Goal: Navigation & Orientation: Find specific page/section

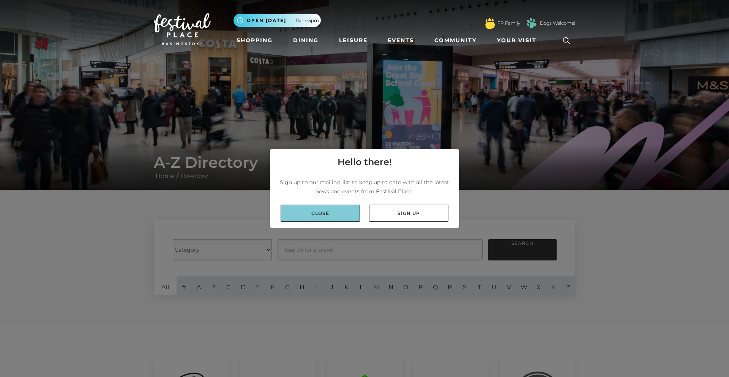
click at [312, 217] on link "Close" at bounding box center [320, 213] width 79 height 17
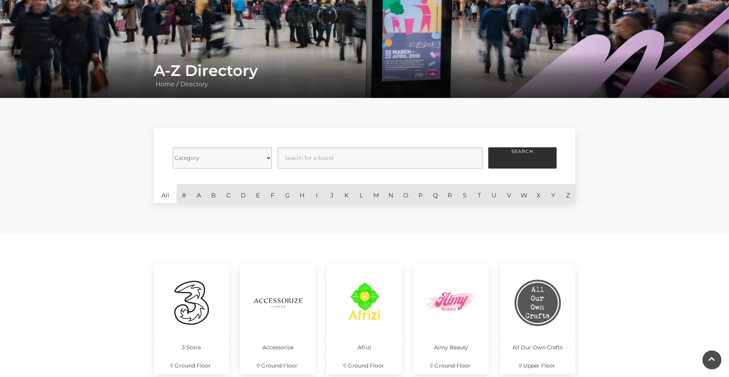
scroll to position [87, 0]
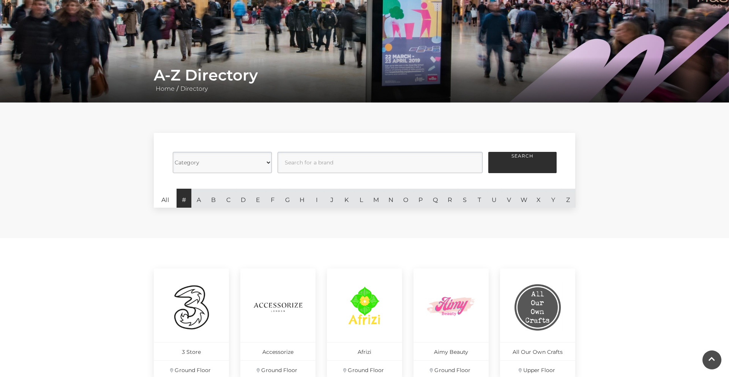
click at [187, 198] on link "#" at bounding box center [183, 198] width 15 height 19
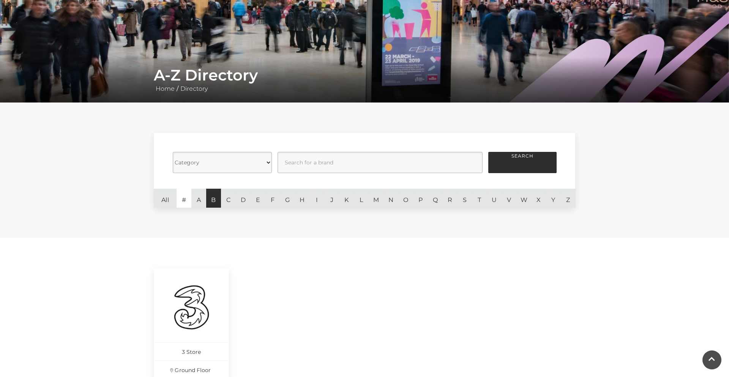
click at [214, 199] on link "B" at bounding box center [213, 198] width 15 height 19
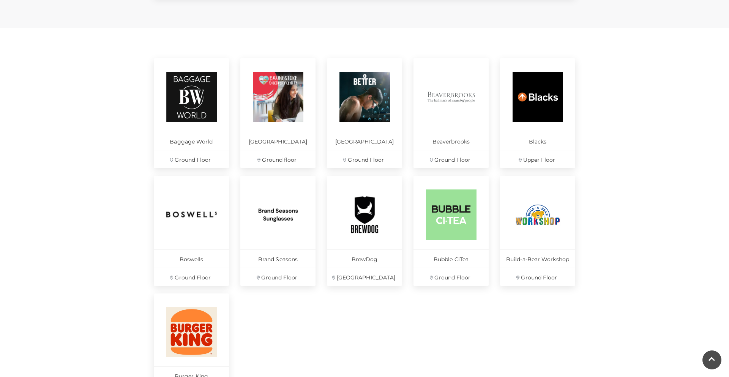
scroll to position [298, 0]
click at [189, 222] on img at bounding box center [191, 214] width 52 height 52
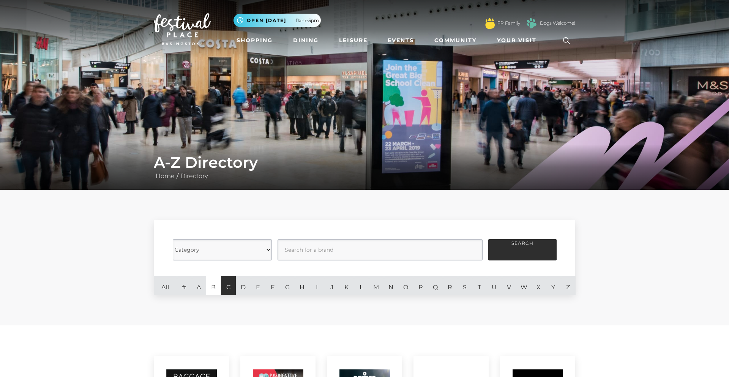
click at [232, 283] on link "C" at bounding box center [228, 285] width 15 height 19
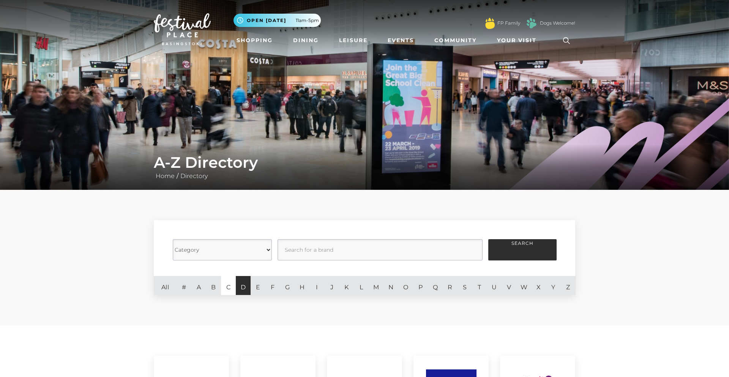
click at [241, 280] on link "D" at bounding box center [243, 285] width 15 height 19
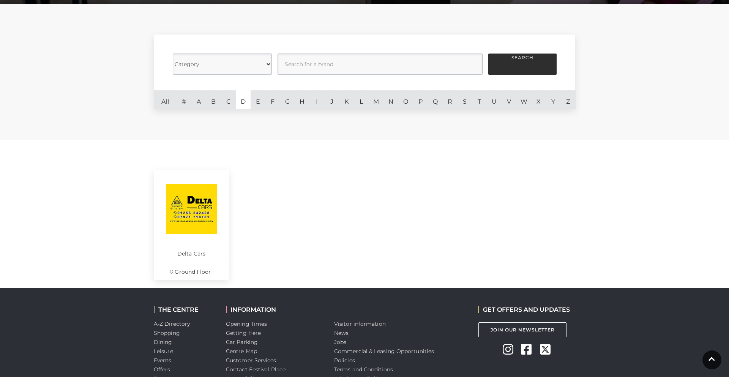
scroll to position [187, 0]
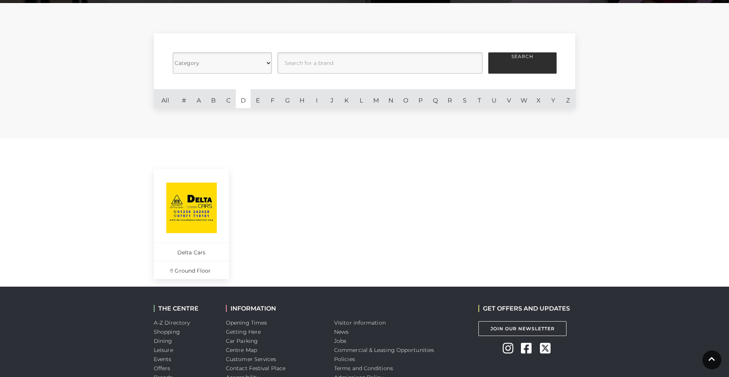
click at [417, 131] on div "Category Cafes Restaurants Fashion Services Technology Homeware Gifts, Statione…" at bounding box center [364, 71] width 729 height 136
click at [258, 101] on link "E" at bounding box center [258, 98] width 15 height 19
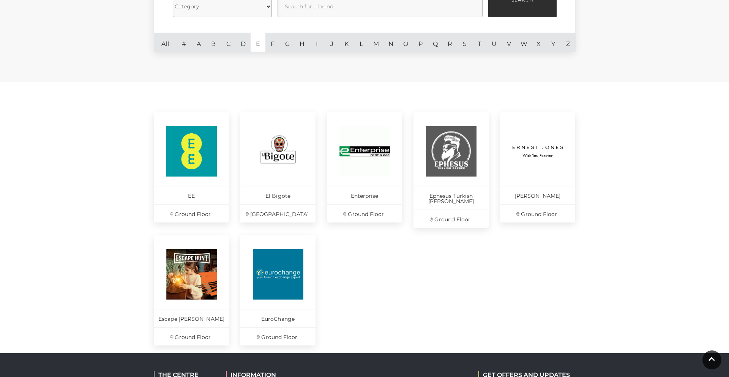
scroll to position [247, 0]
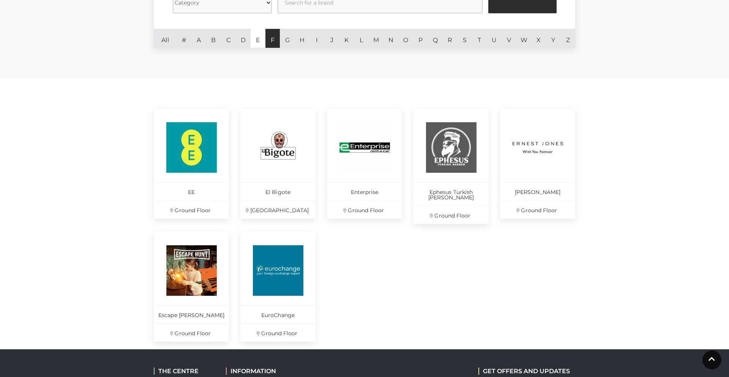
click at [275, 41] on link "F" at bounding box center [272, 38] width 15 height 19
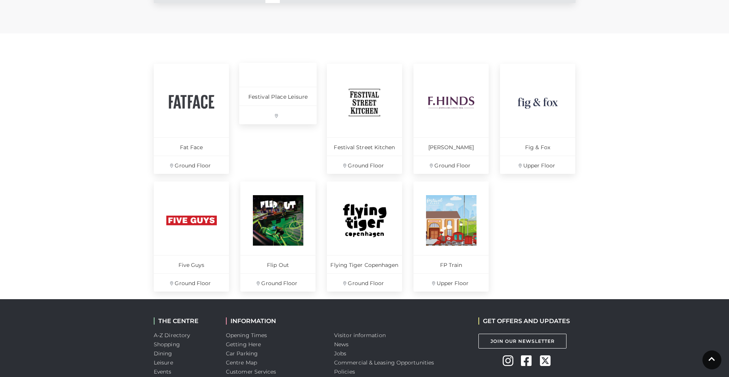
scroll to position [294, 0]
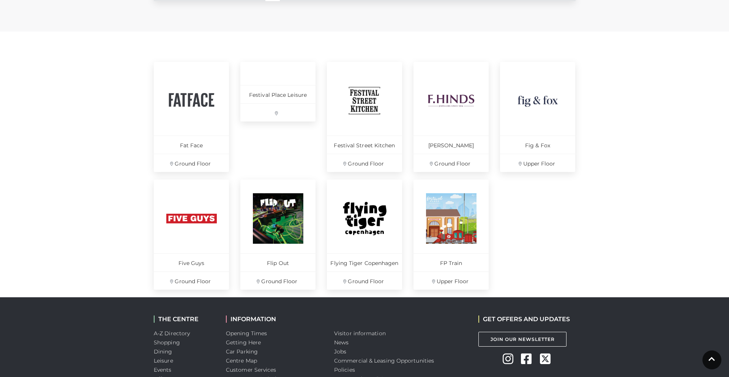
click at [546, 46] on main "A-Z Directory Home / Directory Category Cafes Restaurants Fashion Services Tech…" at bounding box center [364, 1] width 729 height 591
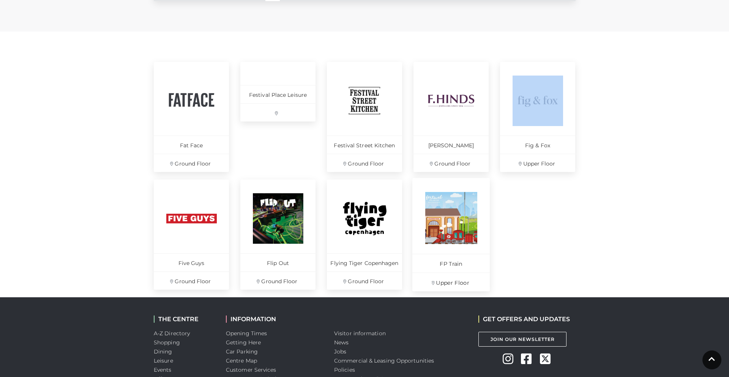
click at [443, 217] on img at bounding box center [451, 218] width 52 height 52
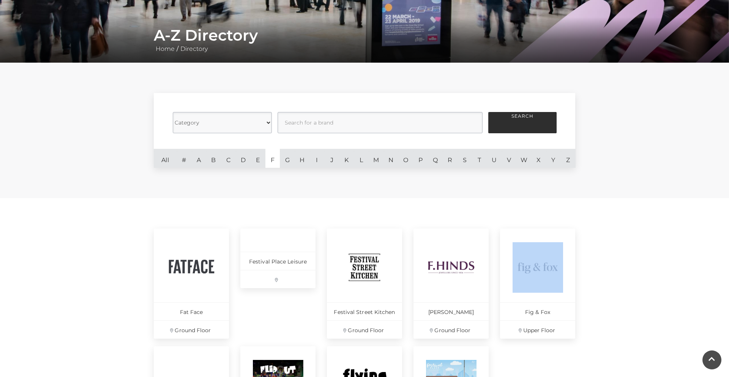
scroll to position [128, 0]
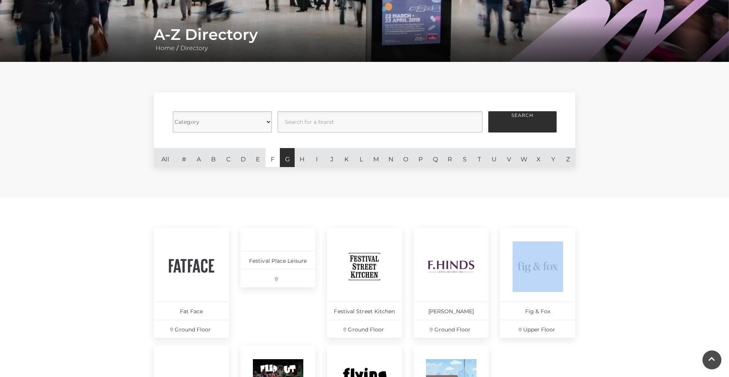
click at [290, 162] on link "G" at bounding box center [287, 157] width 15 height 19
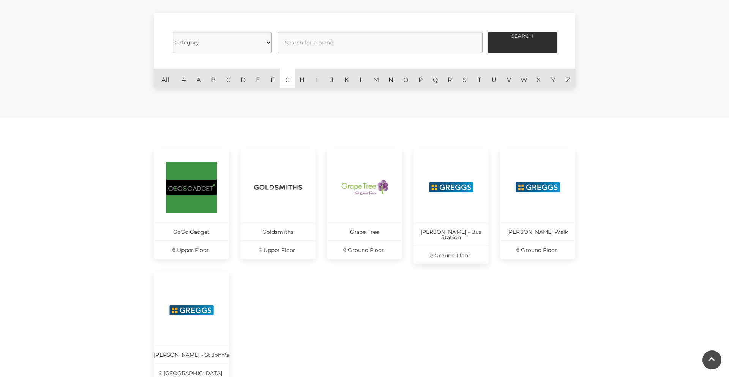
scroll to position [209, 0]
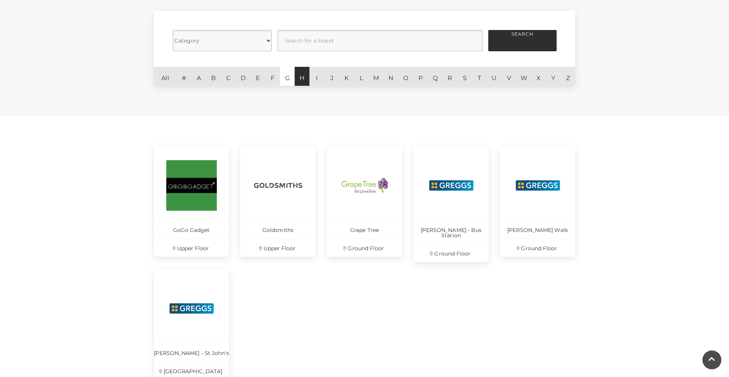
click at [300, 78] on link "H" at bounding box center [302, 76] width 15 height 19
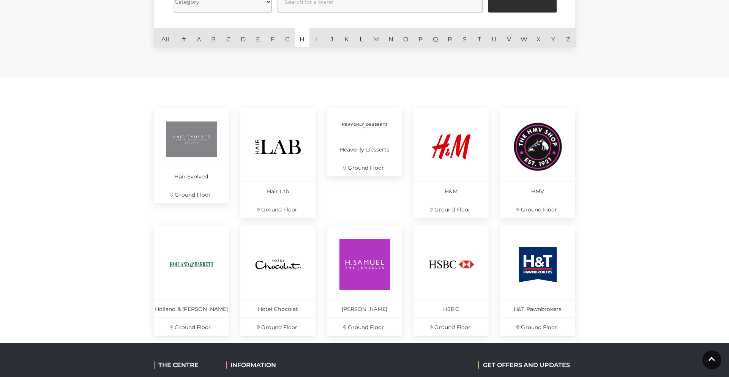
scroll to position [238, 0]
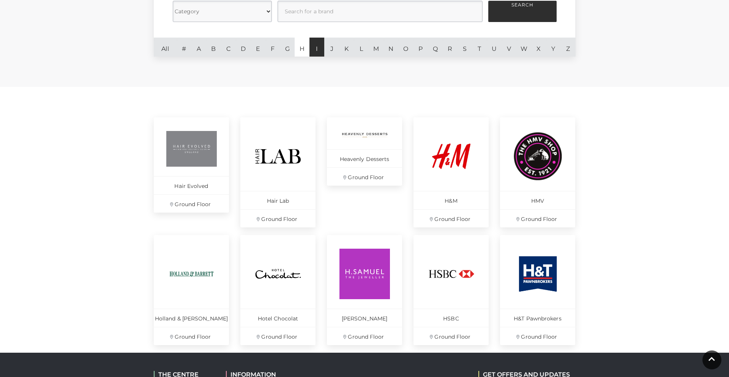
click at [315, 45] on link "I" at bounding box center [316, 47] width 15 height 19
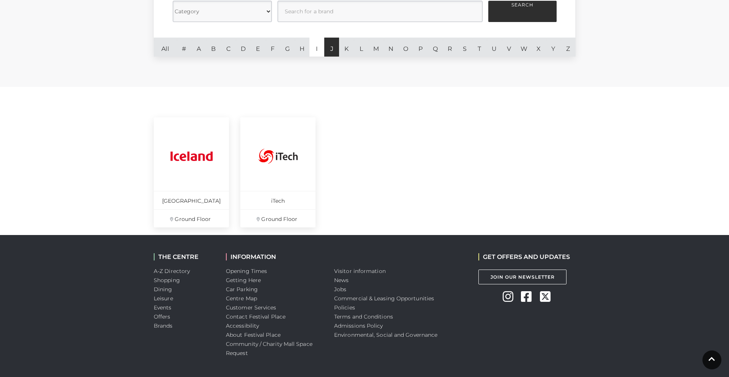
click at [331, 43] on link "J" at bounding box center [331, 47] width 15 height 19
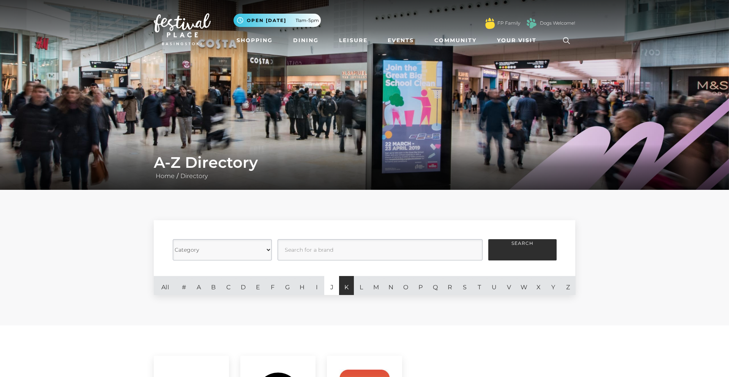
click at [348, 292] on link "K" at bounding box center [346, 285] width 15 height 19
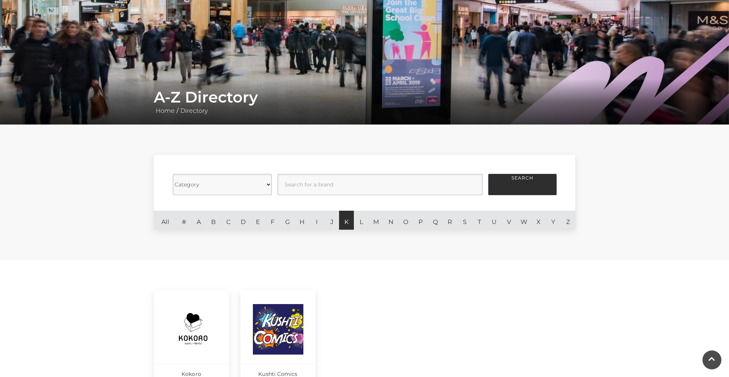
scroll to position [72, 0]
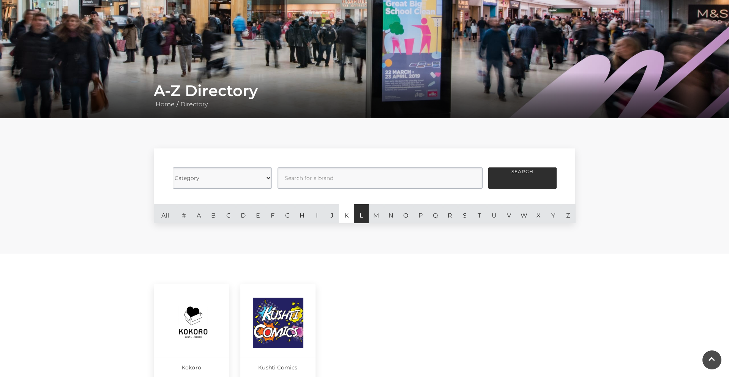
click at [362, 214] on link "L" at bounding box center [361, 213] width 15 height 19
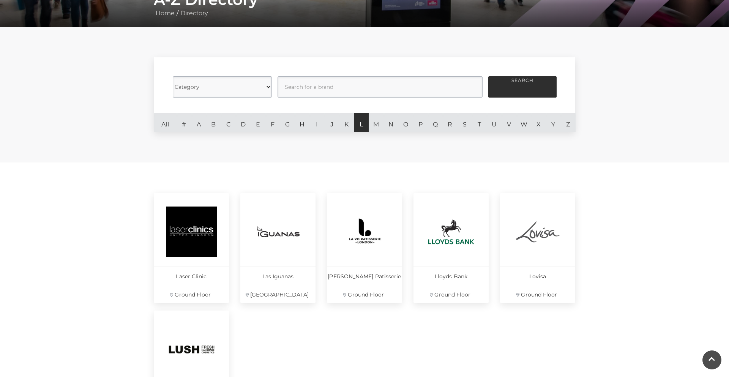
scroll to position [184, 0]
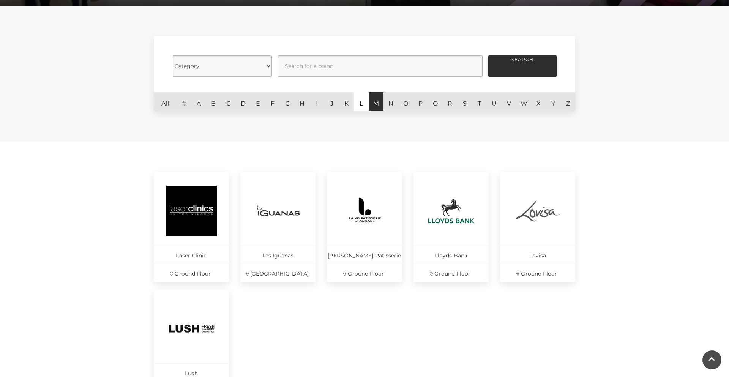
click at [372, 101] on link "M" at bounding box center [376, 101] width 15 height 19
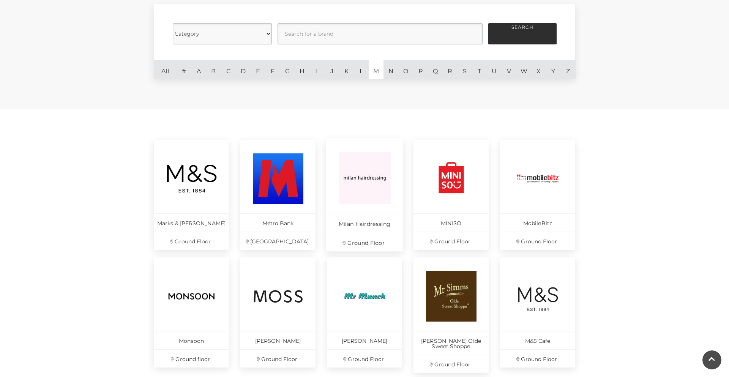
scroll to position [216, 0]
click at [393, 67] on link "N" at bounding box center [390, 69] width 15 height 19
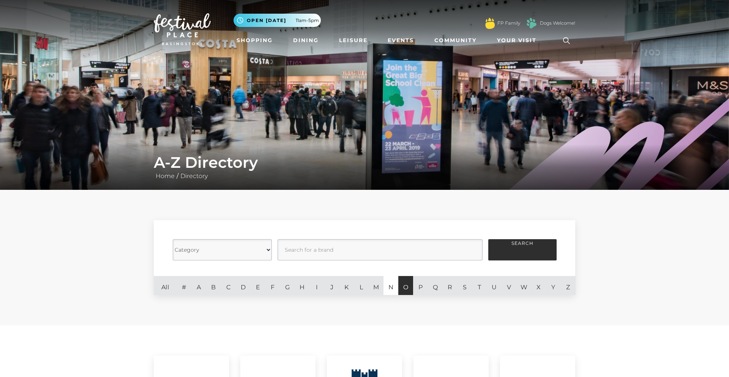
click at [403, 293] on link "O" at bounding box center [405, 285] width 15 height 19
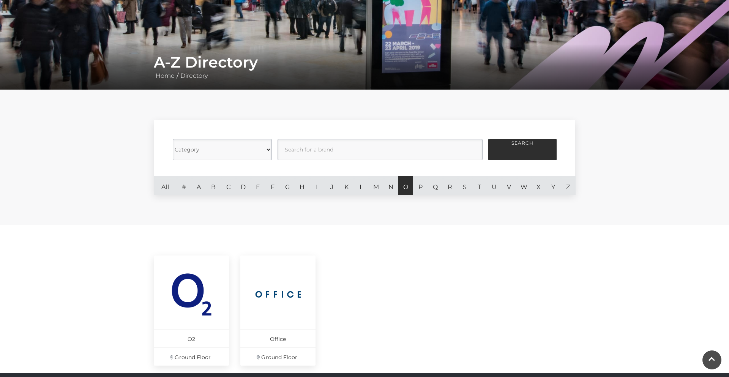
scroll to position [110, 0]
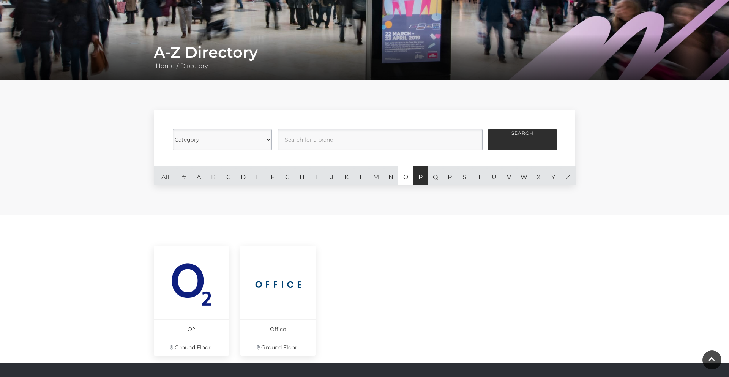
click at [419, 170] on link "P" at bounding box center [420, 175] width 15 height 19
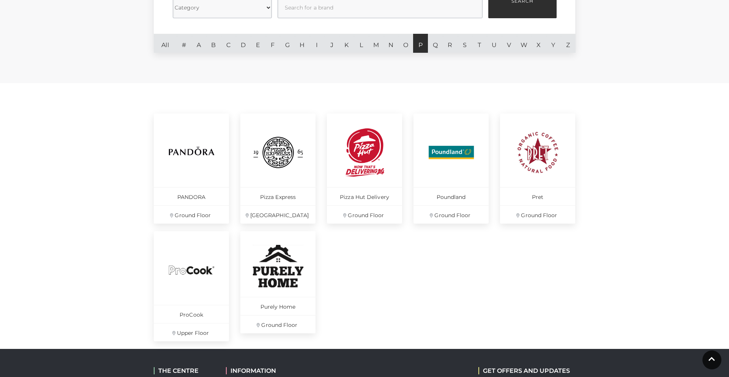
scroll to position [243, 0]
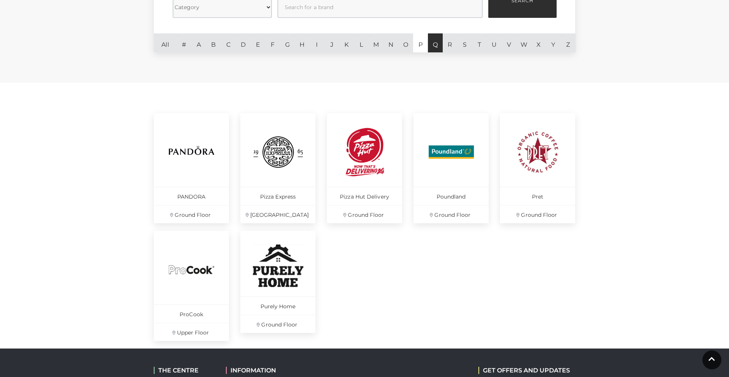
click at [438, 42] on link "Q" at bounding box center [435, 42] width 15 height 19
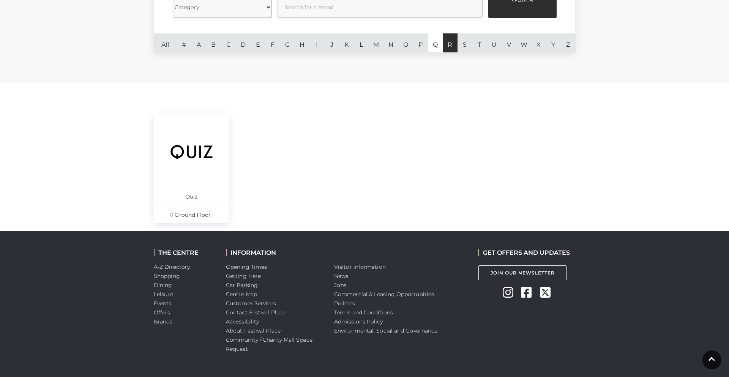
click at [451, 40] on link "R" at bounding box center [450, 42] width 15 height 19
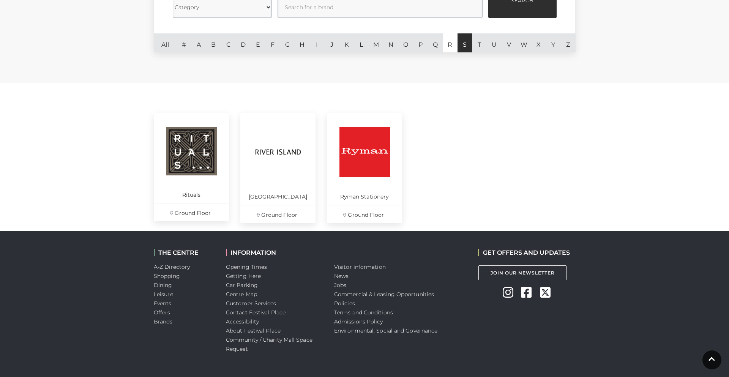
click at [466, 50] on link "S" at bounding box center [464, 42] width 15 height 19
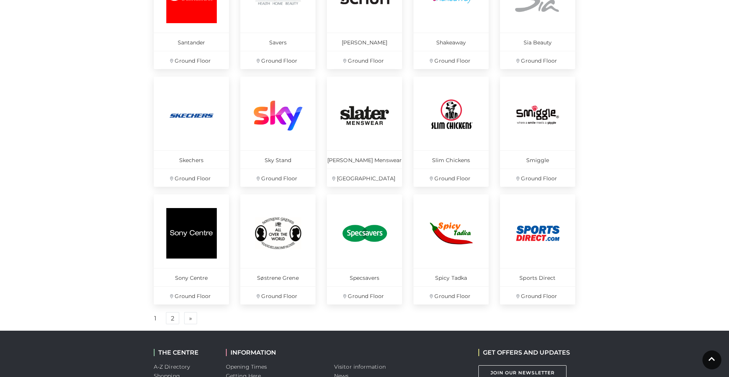
scroll to position [396, 0]
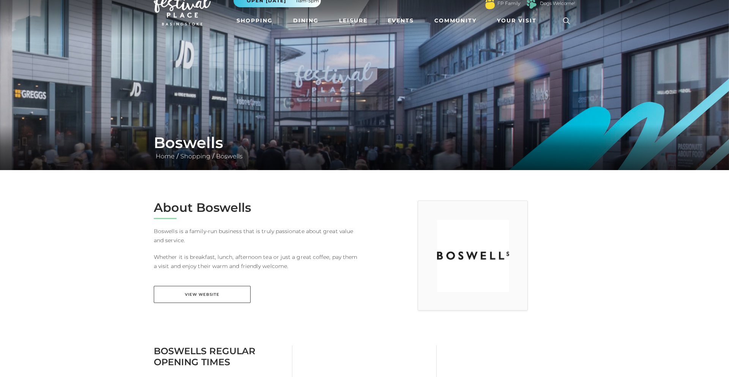
scroll to position [21, 0]
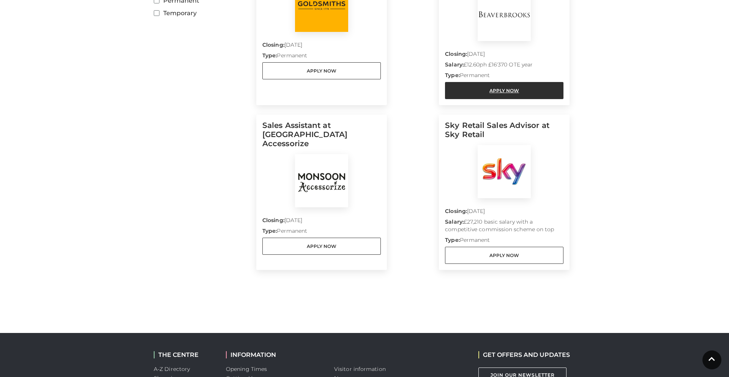
scroll to position [307, 0]
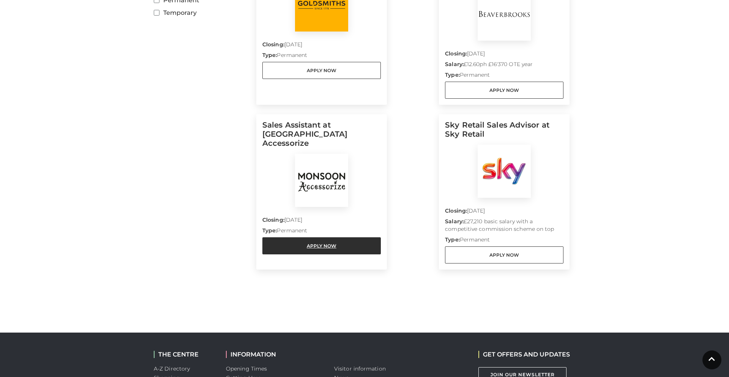
click at [354, 237] on link "Apply Now" at bounding box center [321, 245] width 118 height 17
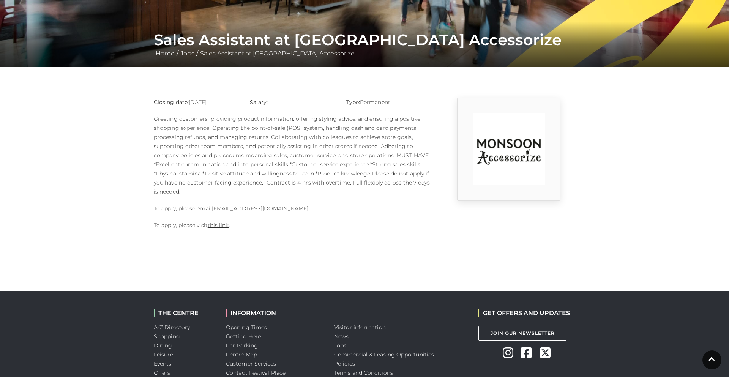
scroll to position [125, 0]
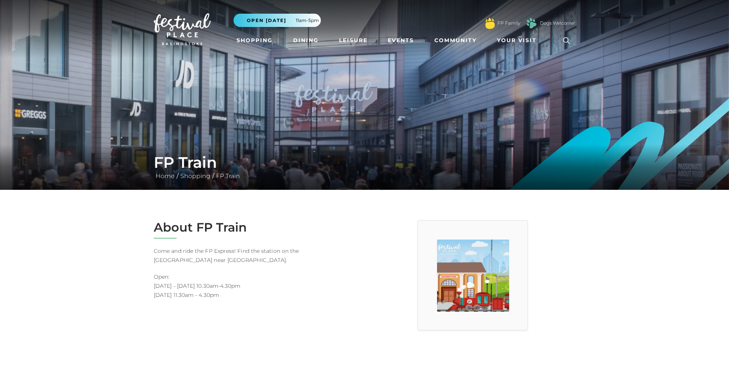
click at [226, 290] on p "Open: [DATE] - [DATE] 10.30am-4.30pm [DATE] 11.30am - 4.30pm" at bounding box center [256, 285] width 205 height 27
click at [224, 290] on p "Open: [DATE] - [DATE] 10.30am-4.30pm [DATE] 11.30am - 4.30pm" at bounding box center [256, 285] width 205 height 27
